Goal: Find specific page/section: Find specific page/section

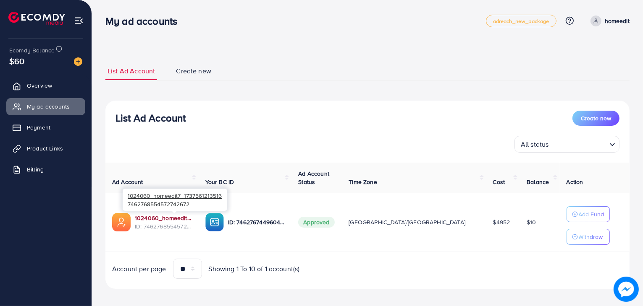
click at [171, 217] on link "1024060_homeedit7_1737561213516" at bounding box center [163, 218] width 57 height 8
click at [51, 86] on span "Overview" at bounding box center [41, 85] width 25 height 8
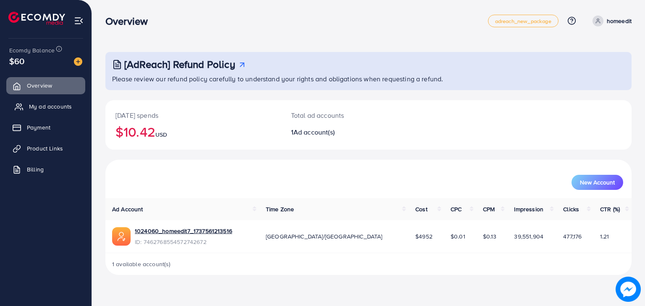
click at [42, 101] on link "My ad accounts" at bounding box center [45, 106] width 79 height 17
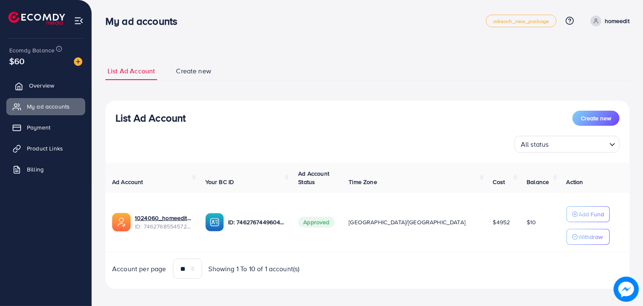
click at [44, 78] on link "Overview" at bounding box center [45, 85] width 79 height 17
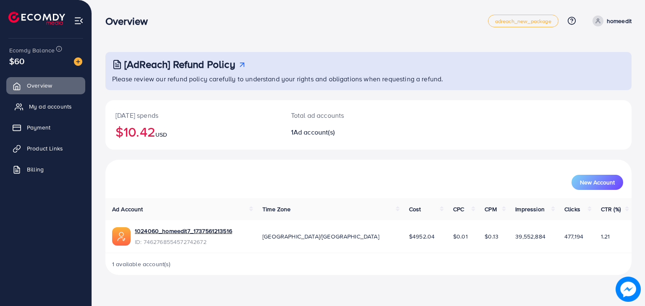
click at [45, 108] on span "My ad accounts" at bounding box center [50, 106] width 43 height 8
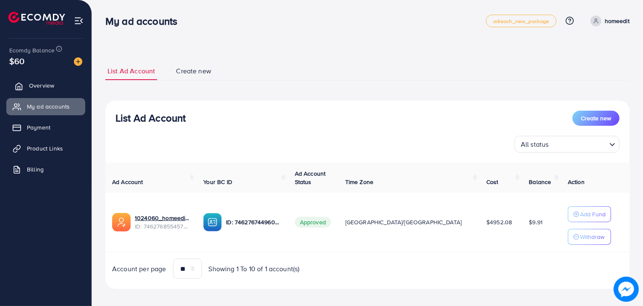
click at [64, 80] on link "Overview" at bounding box center [45, 85] width 79 height 17
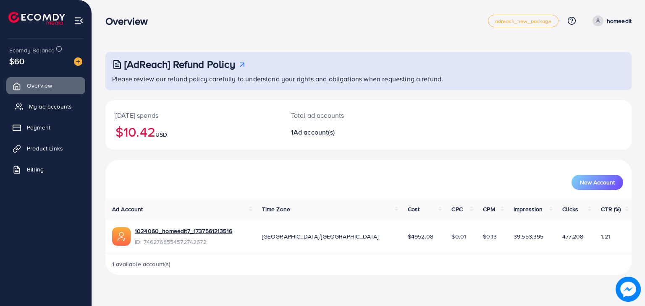
click at [55, 111] on link "My ad accounts" at bounding box center [45, 106] width 79 height 17
